Goal: Find specific page/section: Find specific page/section

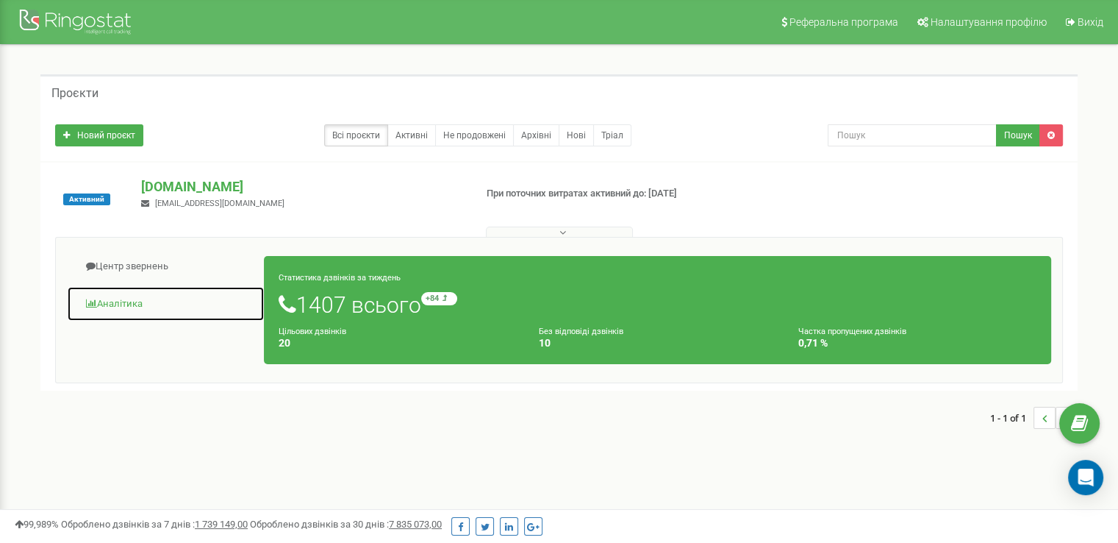
click at [123, 302] on link "Аналiтика" at bounding box center [166, 304] width 198 height 36
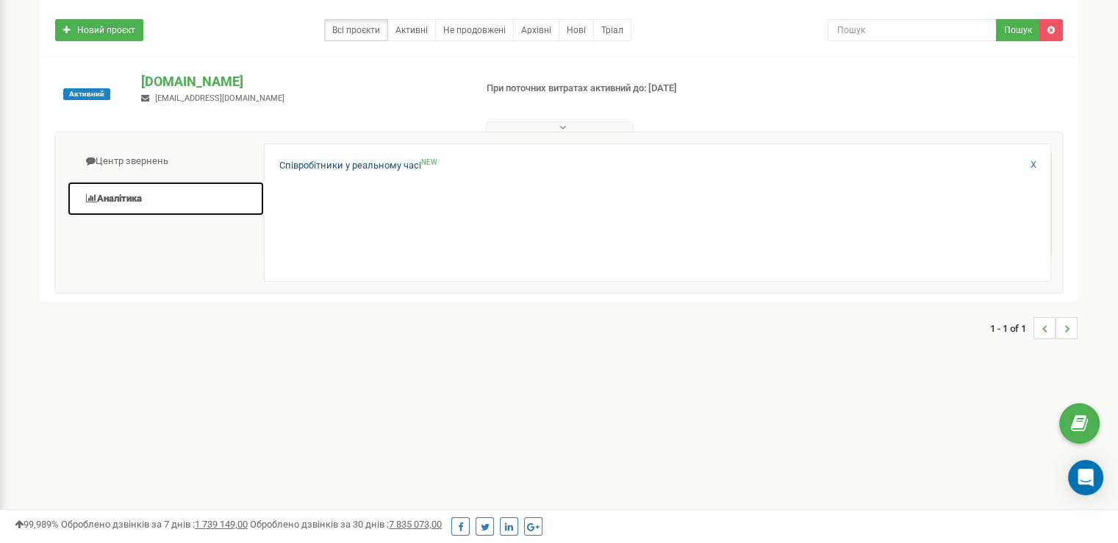
scroll to position [74, 0]
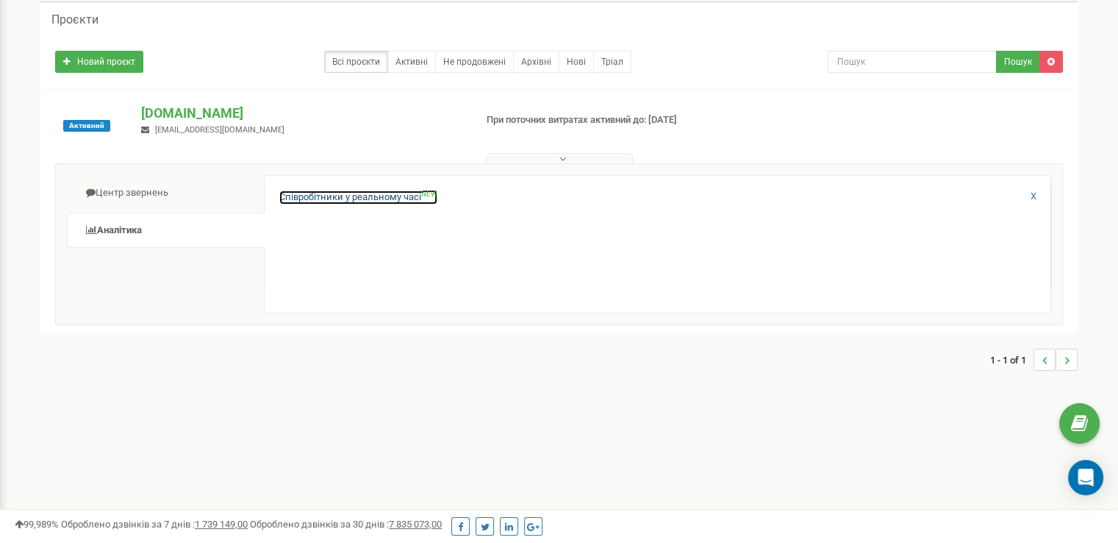
click at [329, 193] on link "Співробітники у реальному часі NEW" at bounding box center [358, 197] width 158 height 14
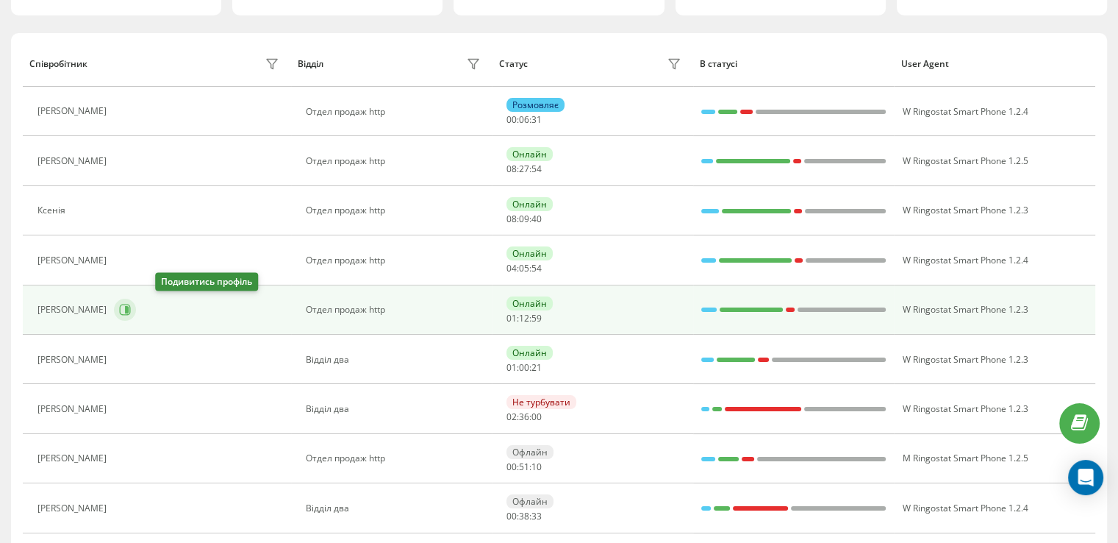
click at [136, 301] on button at bounding box center [125, 310] width 22 height 22
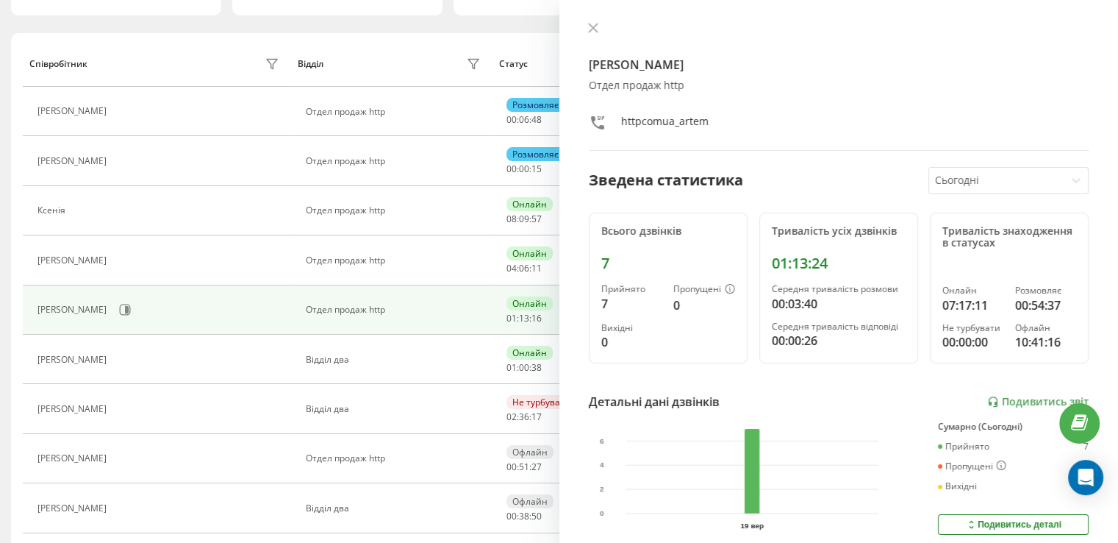
drag, startPoint x: 599, startPoint y: 27, endPoint x: 488, endPoint y: 27, distance: 111.0
click at [594, 27] on button at bounding box center [593, 29] width 19 height 14
